Goal: Information Seeking & Learning: Learn about a topic

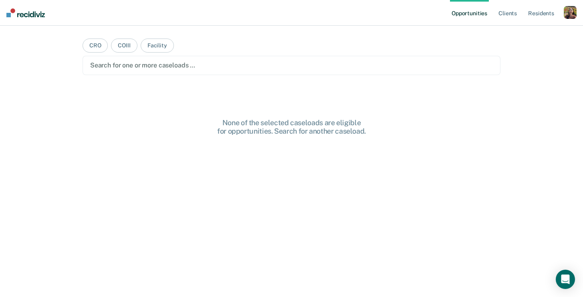
click at [573, 12] on div "button" at bounding box center [570, 12] width 13 height 13
click at [530, 31] on link "Profile" at bounding box center [538, 32] width 65 height 7
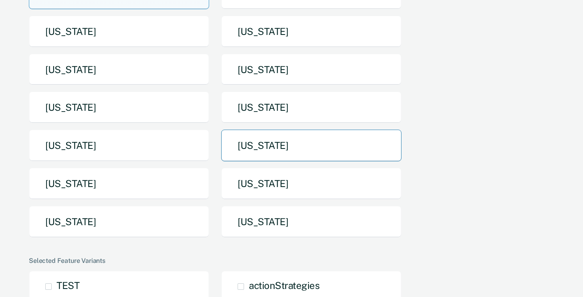
scroll to position [164, 0]
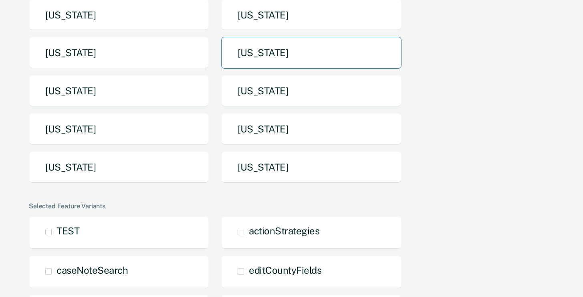
click at [274, 50] on button "[US_STATE]" at bounding box center [311, 53] width 180 height 32
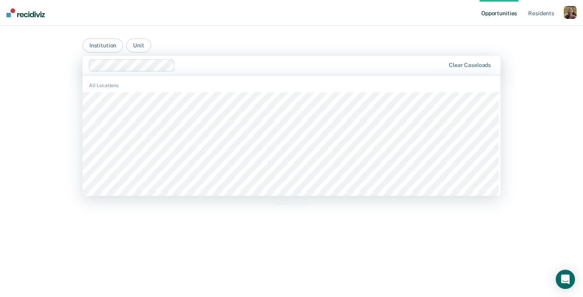
click at [237, 63] on div at bounding box center [311, 65] width 267 height 9
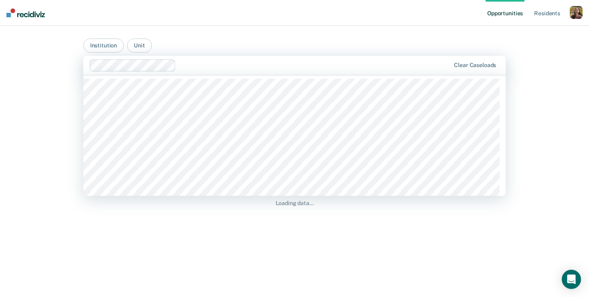
click at [403, 213] on div "Loading data..." at bounding box center [294, 188] width 423 height 207
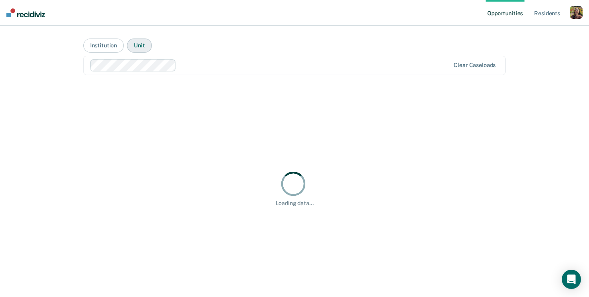
click at [139, 41] on button "Unit" at bounding box center [139, 45] width 24 height 14
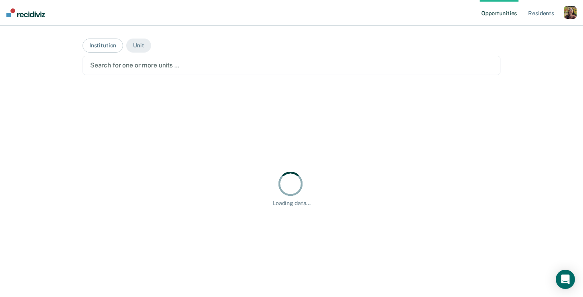
click at [178, 65] on div at bounding box center [291, 65] width 403 height 9
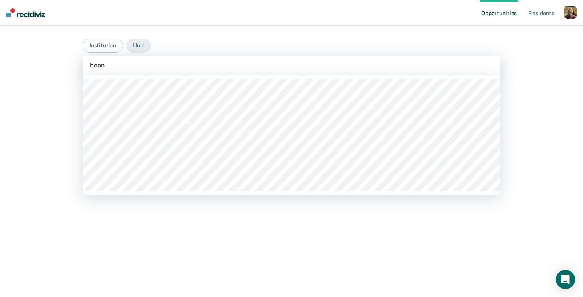
type input "boon"
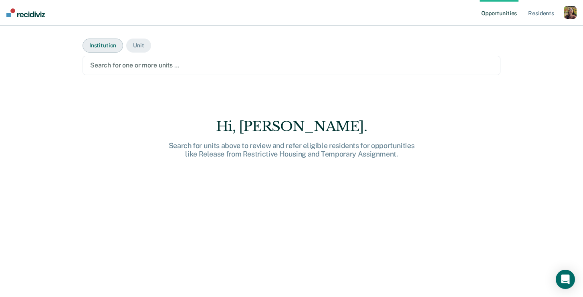
click at [102, 46] on button "Institution" at bounding box center [103, 45] width 40 height 14
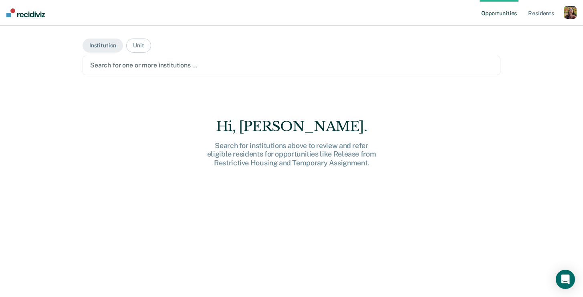
click at [113, 59] on div "Search for one or more institutions …" at bounding box center [292, 65] width 418 height 19
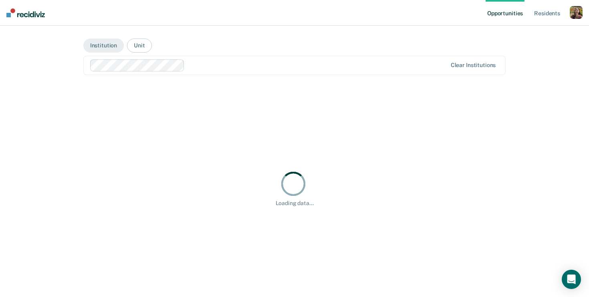
click at [269, 72] on div "Clear institutions" at bounding box center [294, 65] width 423 height 19
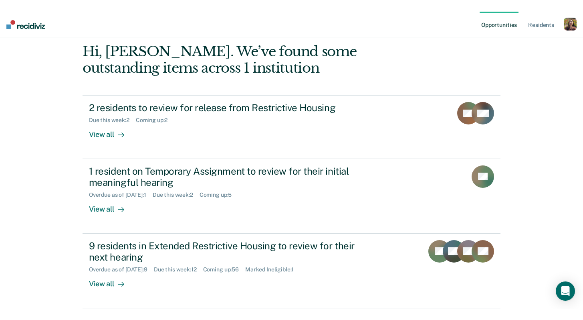
scroll to position [53, 0]
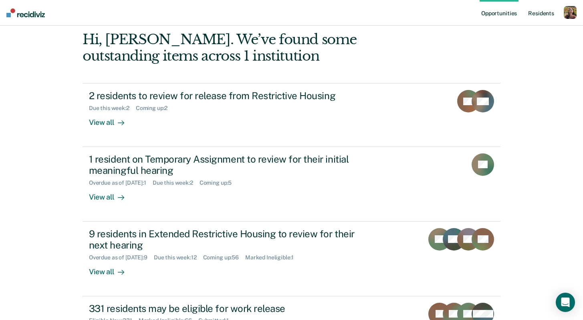
click at [543, 8] on link "Resident s" at bounding box center [541, 13] width 29 height 26
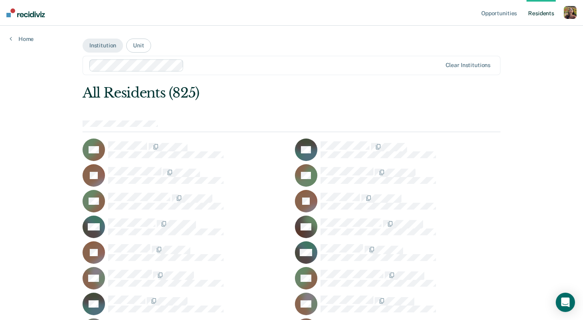
click at [26, 39] on link "Home" at bounding box center [22, 38] width 24 height 7
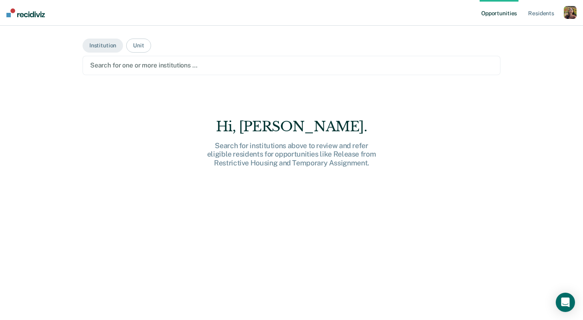
click at [187, 66] on div at bounding box center [291, 65] width 403 height 9
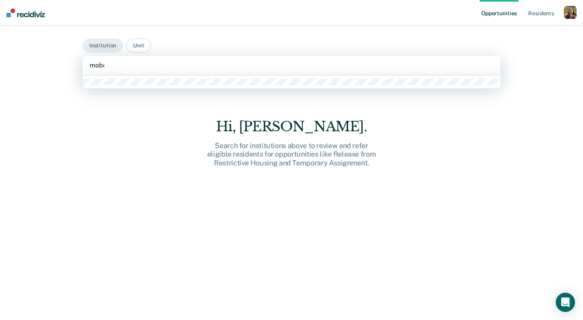
type input "moberl"
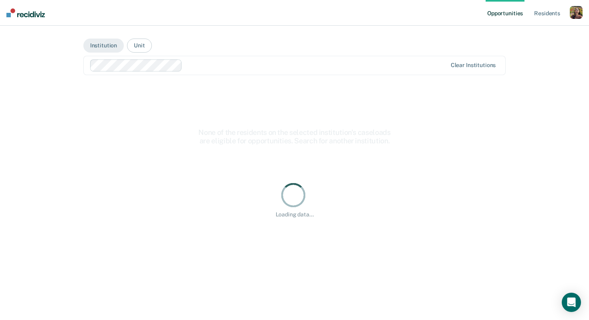
click at [129, 186] on div "Loading data..." at bounding box center [294, 199] width 397 height 37
click at [56, 37] on div "Opportunities Resident s Profile How it works Go to System-Level Trends Log Out…" at bounding box center [294, 160] width 589 height 320
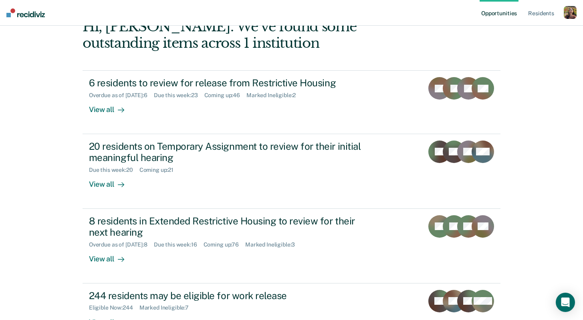
scroll to position [170, 0]
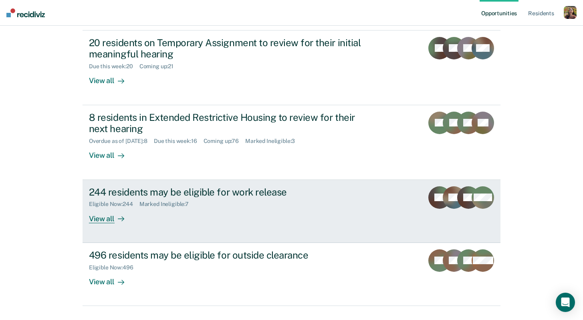
click at [104, 220] on div "View all" at bounding box center [111, 215] width 45 height 16
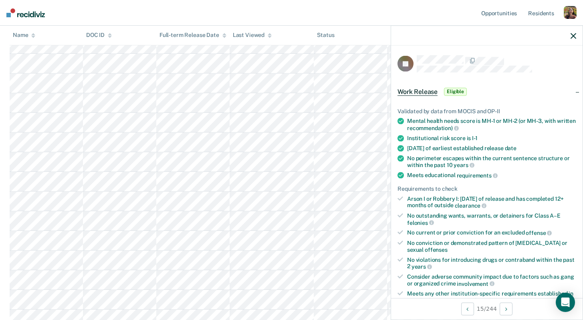
click at [397, 62] on div "JB Work Release Eligible Validated by data from MOCIS and OP-II Mental health n…" at bounding box center [487, 172] width 192 height 252
click at [402, 62] on rect at bounding box center [406, 64] width 16 height 16
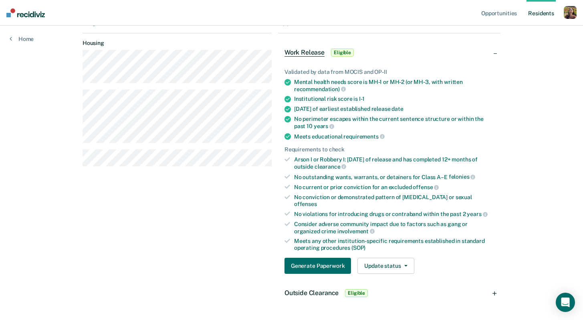
scroll to position [75, 0]
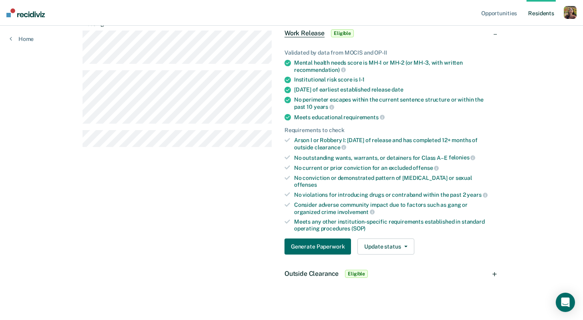
click at [331, 269] on span "Outside Clearance" at bounding box center [312, 273] width 54 height 8
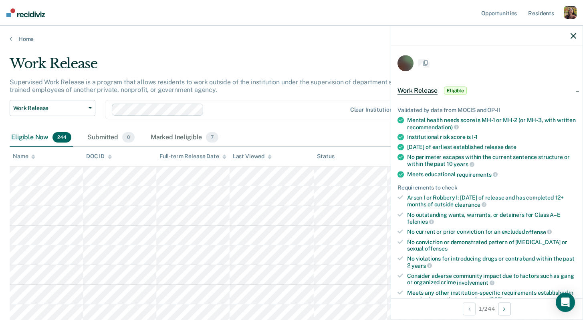
click at [261, 104] on div at bounding box center [229, 109] width 235 height 12
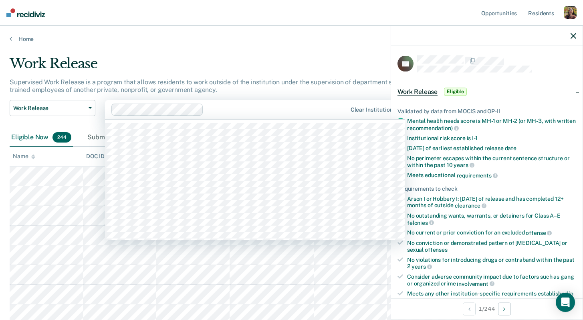
click at [253, 115] on div "Clear institutions" at bounding box center [255, 109] width 300 height 19
click at [253, 109] on div at bounding box center [277, 109] width 140 height 9
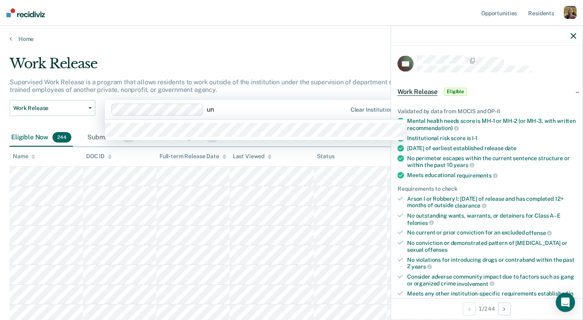
type input "u"
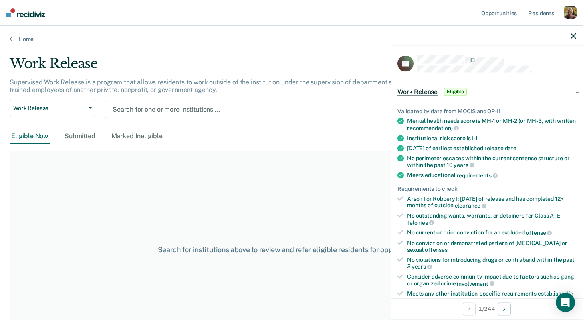
click at [184, 42] on main "Work Release Supervised Work Release is a program that allows residents to work…" at bounding box center [291, 179] width 583 height 275
click at [573, 35] on icon "button" at bounding box center [574, 36] width 6 height 6
